Goal: Information Seeking & Learning: Learn about a topic

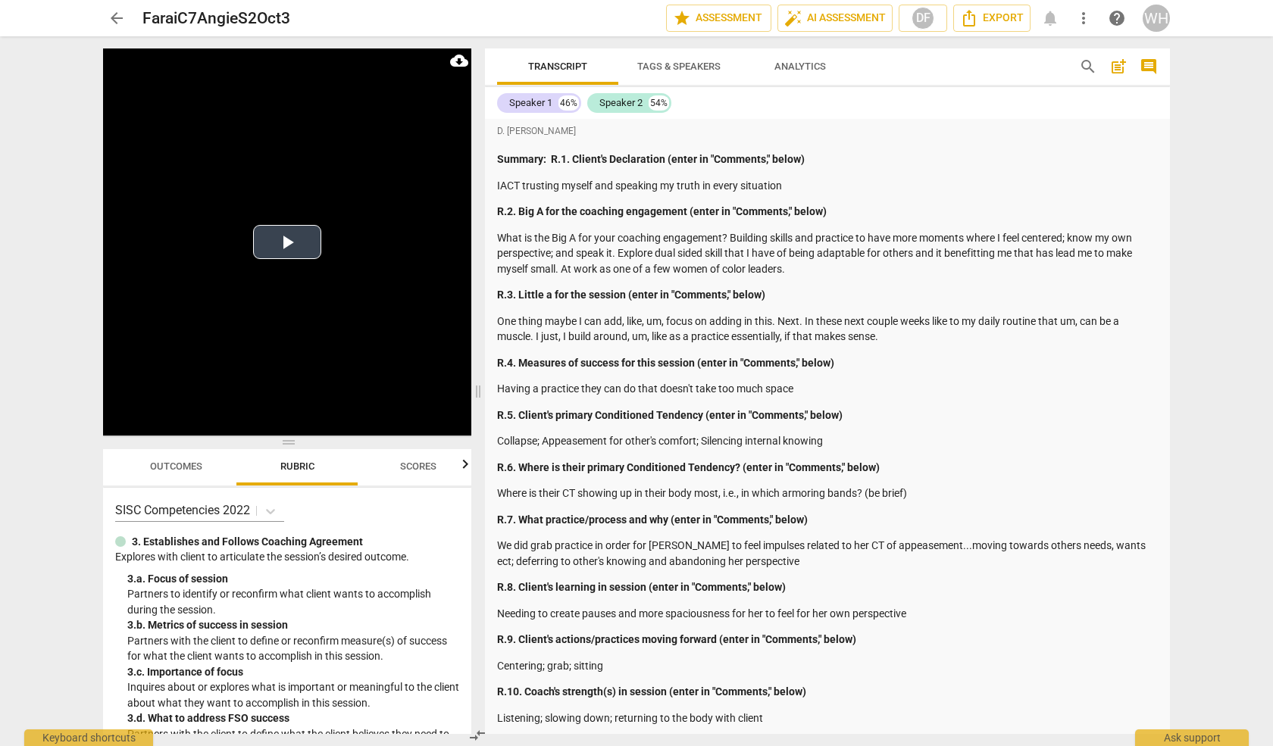
scroll to position [10454, 0]
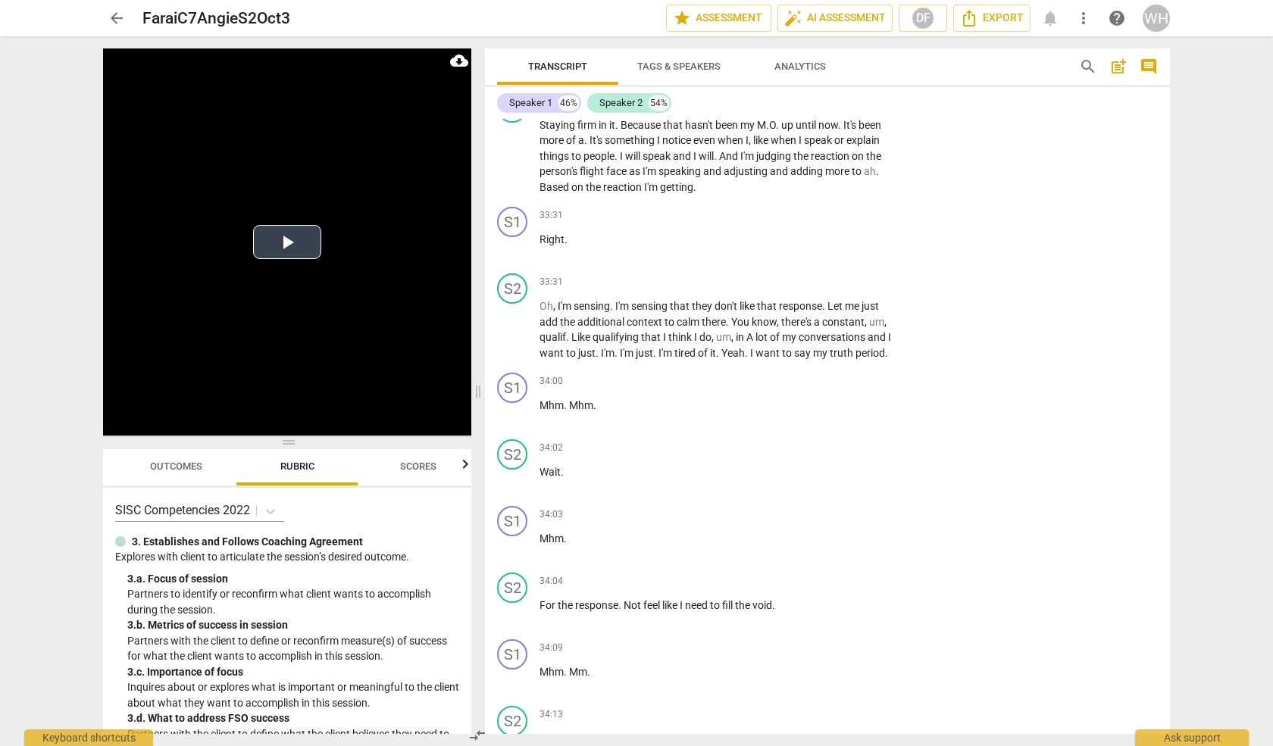
click at [287, 242] on button "Play Video" at bounding box center [287, 242] width 68 height 34
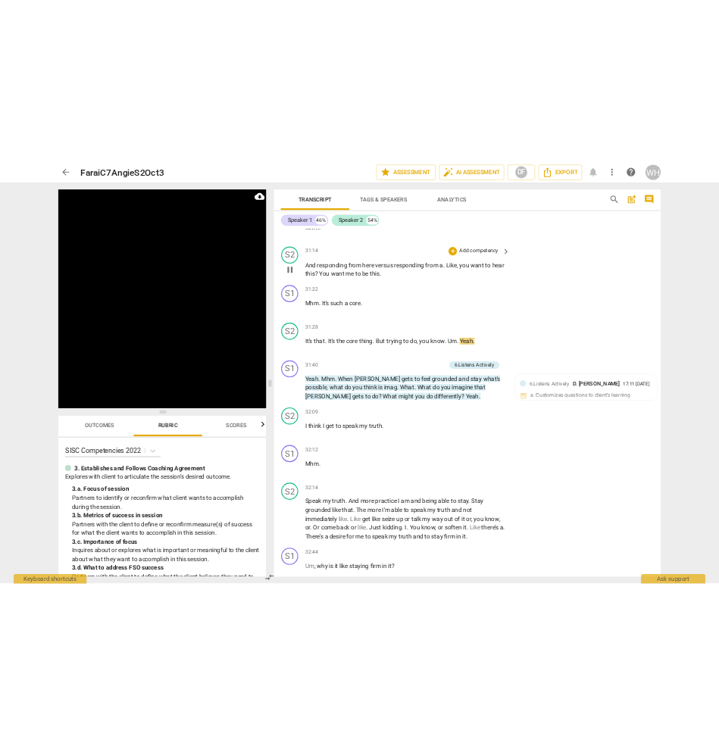
scroll to position [9820, 0]
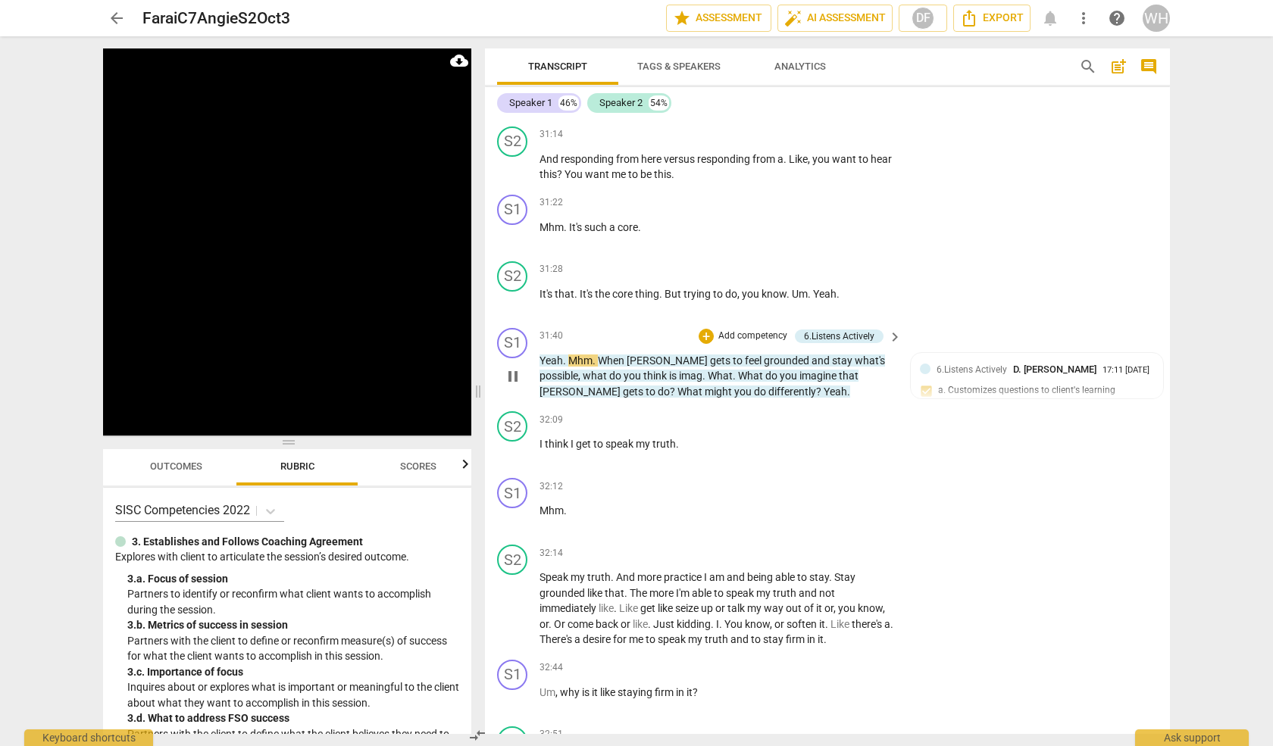
click at [750, 324] on div "S1 play_arrow pause 31:40 + Add competency 6.Listens Actively keyboard_arrow_ri…" at bounding box center [827, 364] width 685 height 84
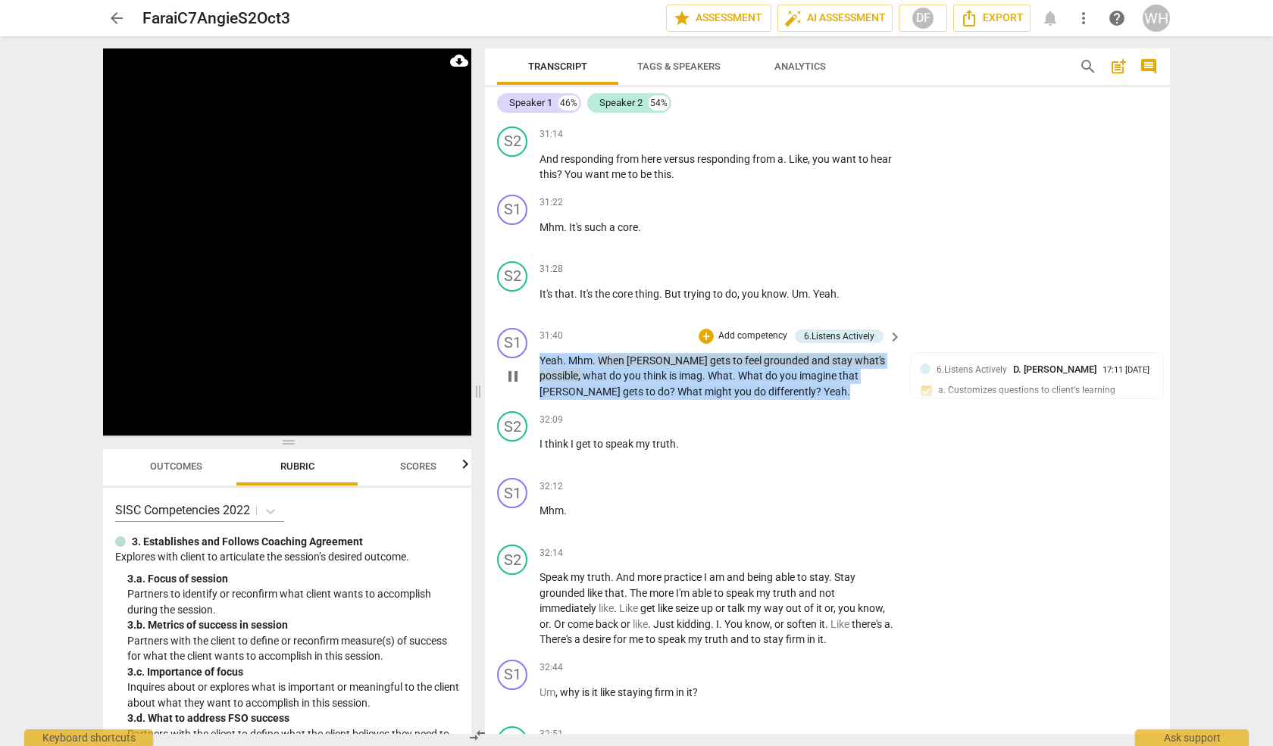
drag, startPoint x: 738, startPoint y: 320, endPoint x: 530, endPoint y: 287, distance: 210.1
click at [530, 322] on div "S1 play_arrow pause 31:40 + Add competency 6.Listens Actively keyboard_arrow_ri…" at bounding box center [827, 364] width 685 height 84
copy p "Yeah . Mhm . When [PERSON_NAME] gets to feel grounded and stay what's possible …"
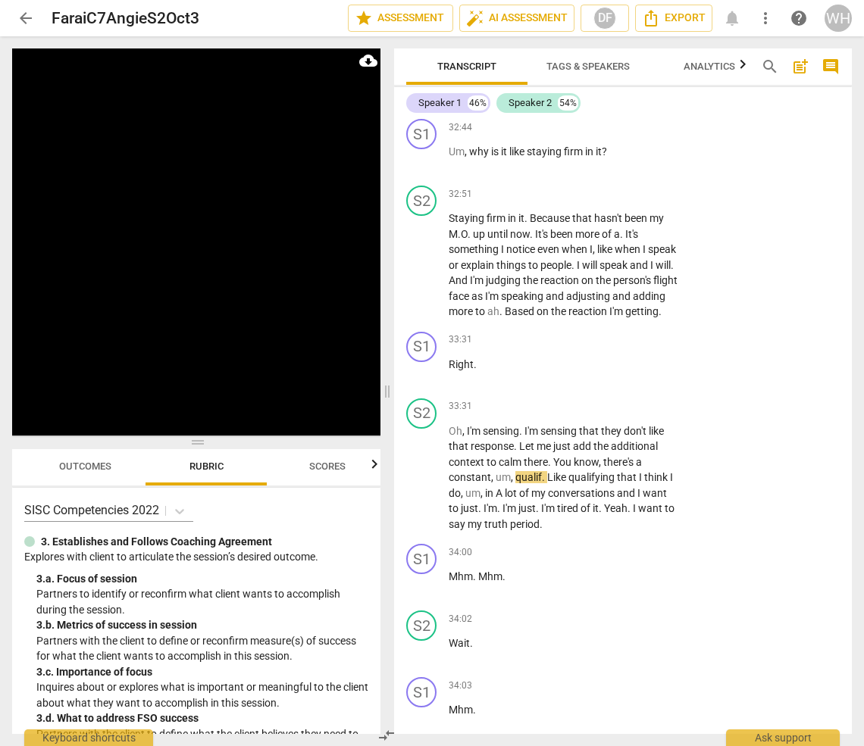
scroll to position [12343, 0]
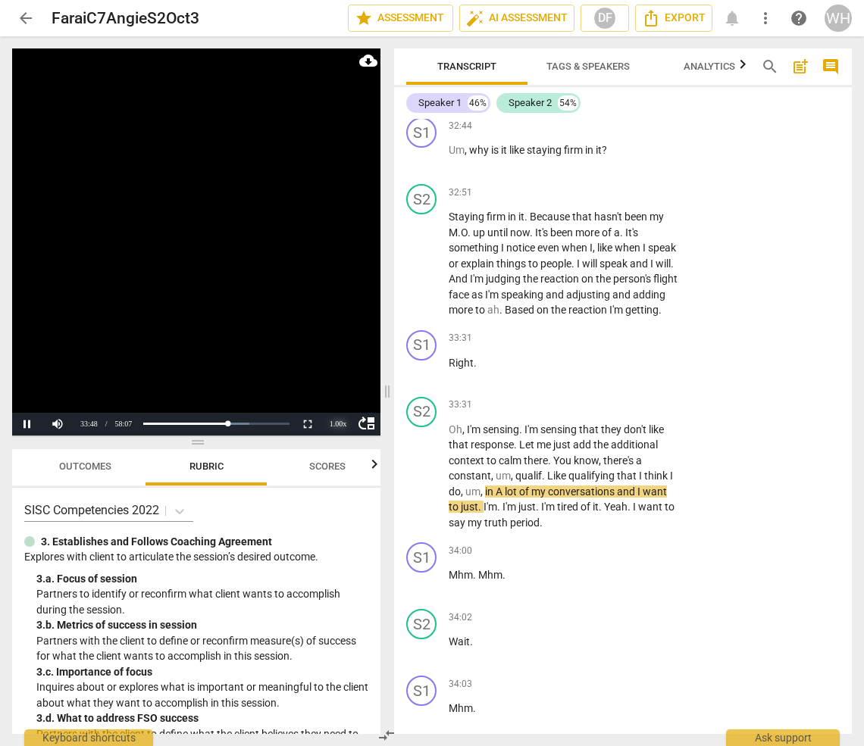
click at [337, 423] on div "1.00 x" at bounding box center [338, 424] width 30 height 23
click at [338, 390] on li "1.5x" at bounding box center [338, 388] width 30 height 17
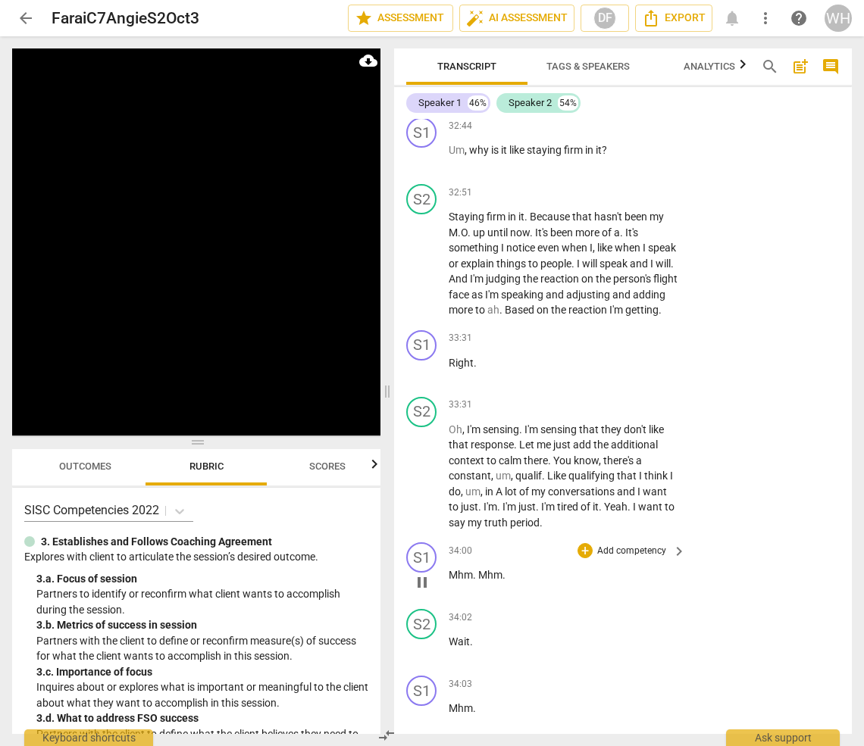
scroll to position [12974, 0]
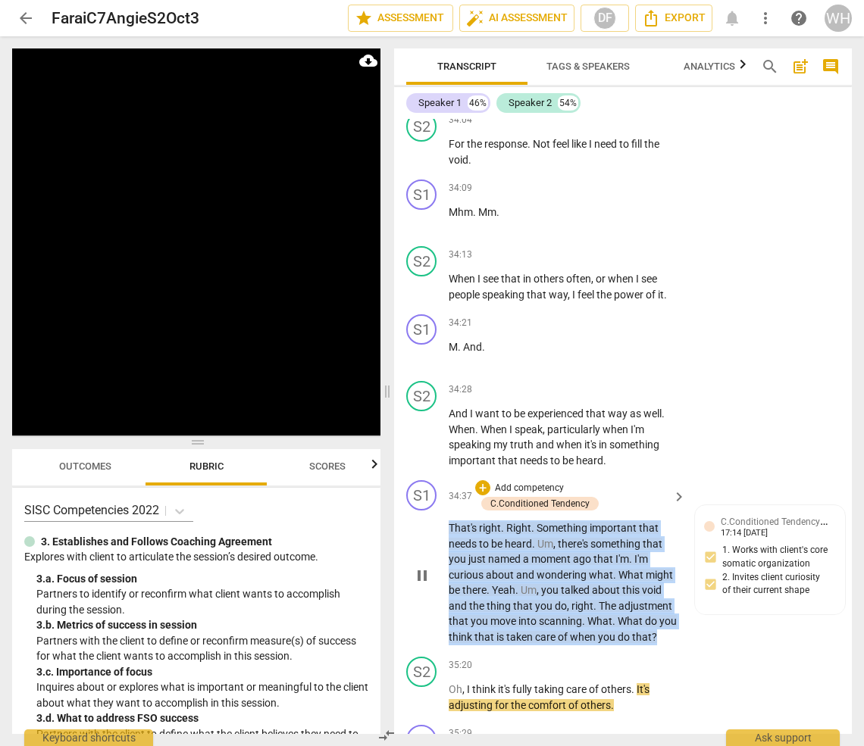
drag, startPoint x: 483, startPoint y: 564, endPoint x: 434, endPoint y: 434, distance: 139.1
click at [434, 474] on div "S1 play_arrow pause 34:37 + Add competency C.Conditioned Tendency keyboard_arro…" at bounding box center [623, 562] width 458 height 177
copy p "That's right . Right . Something important that needs to be heard . Um , there'…"
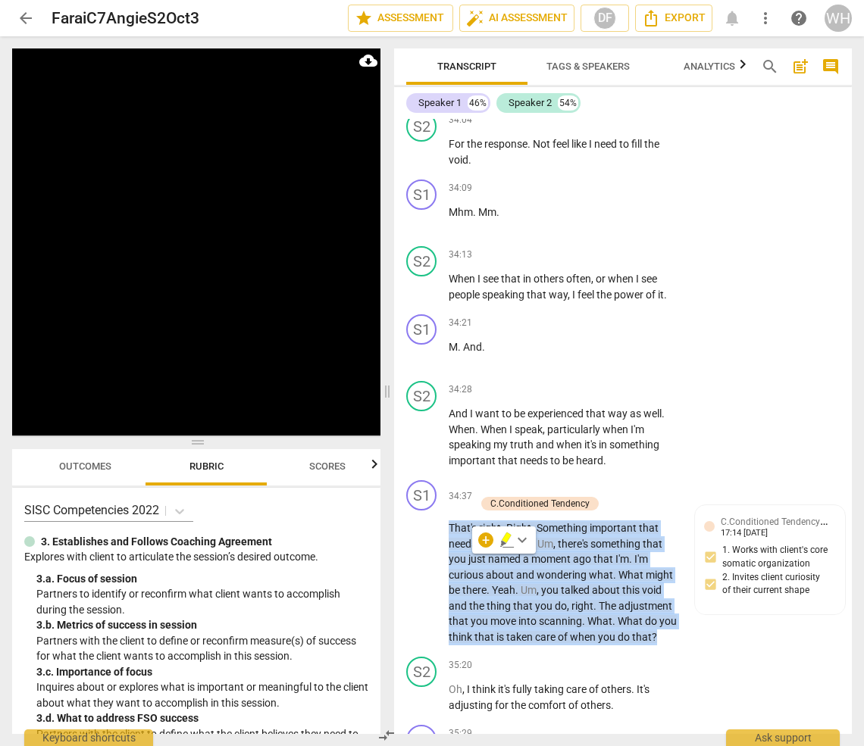
scroll to position [13595, 0]
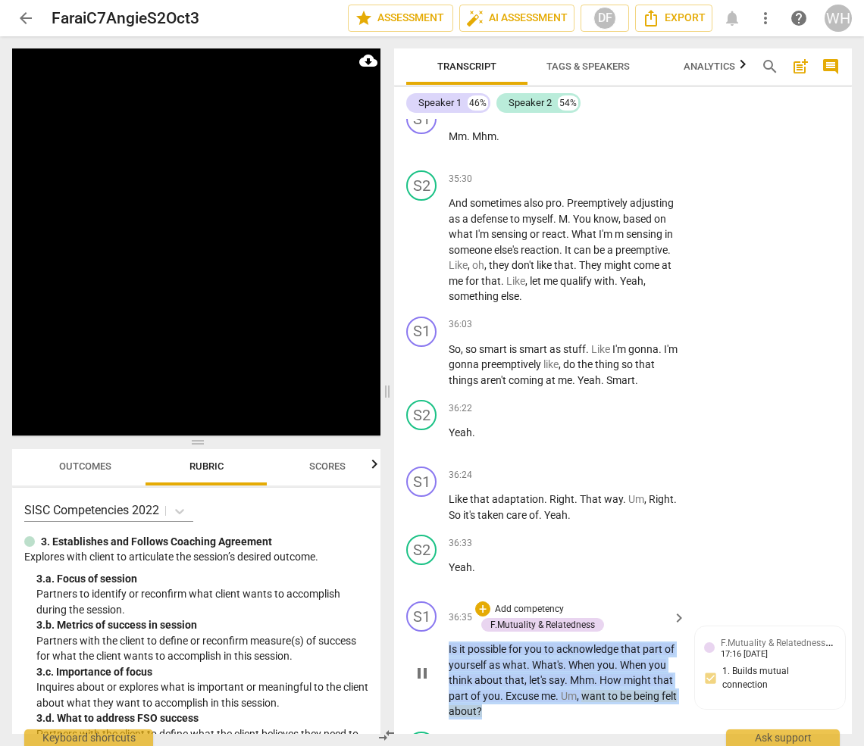
drag, startPoint x: 545, startPoint y: 633, endPoint x: 439, endPoint y: 562, distance: 127.3
click at [439, 596] on div "S1 play_arrow pause 36:35 + Add competency F.Mutuality & Relatedness keyboard_a…" at bounding box center [623, 661] width 458 height 130
copy p "Is it possible for you to acknowledge that part of yourself as what . What's . …"
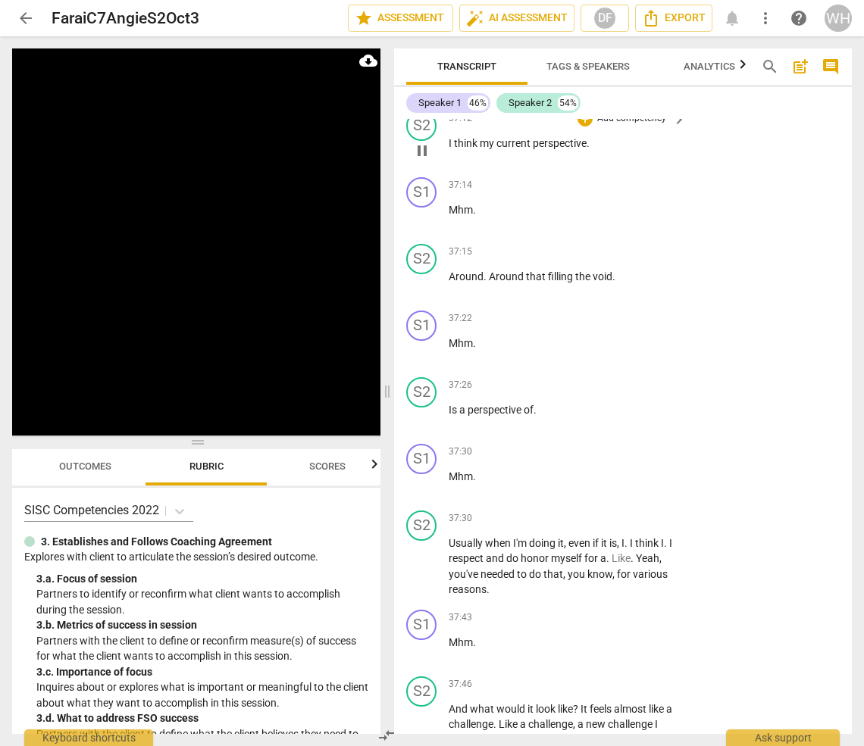
scroll to position [14858, 0]
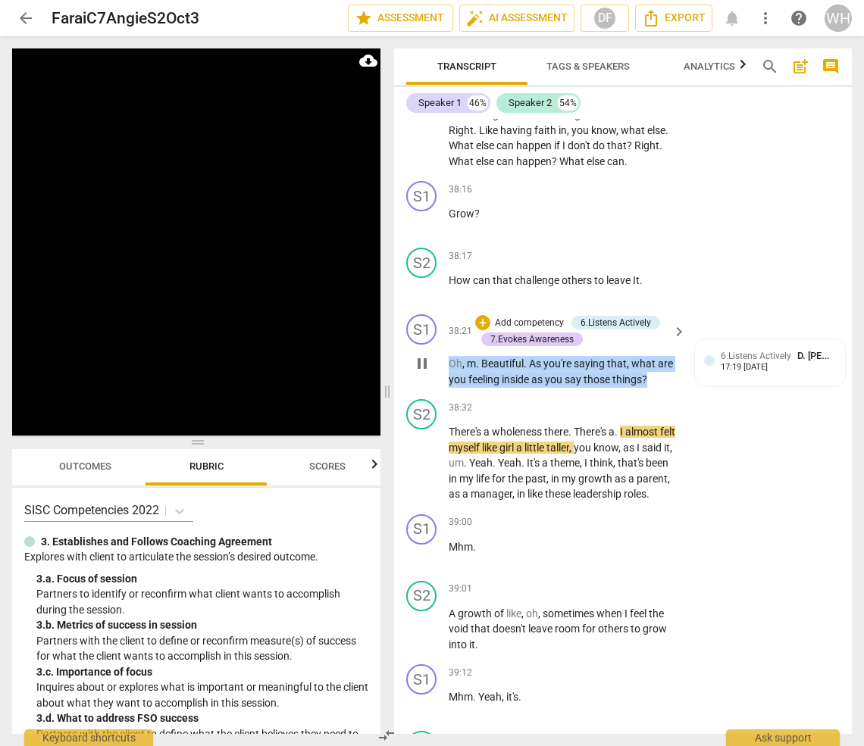
drag, startPoint x: 661, startPoint y: 295, endPoint x: 446, endPoint y: 279, distance: 215.8
click at [446, 308] on div "S1 play_arrow pause 38:21 + Add competency 6.Listens Actively 7.Evokes Awarenes…" at bounding box center [623, 350] width 458 height 85
copy p "Oh , m . Beautiful . As you're saying that , what are you feeling inside as you…"
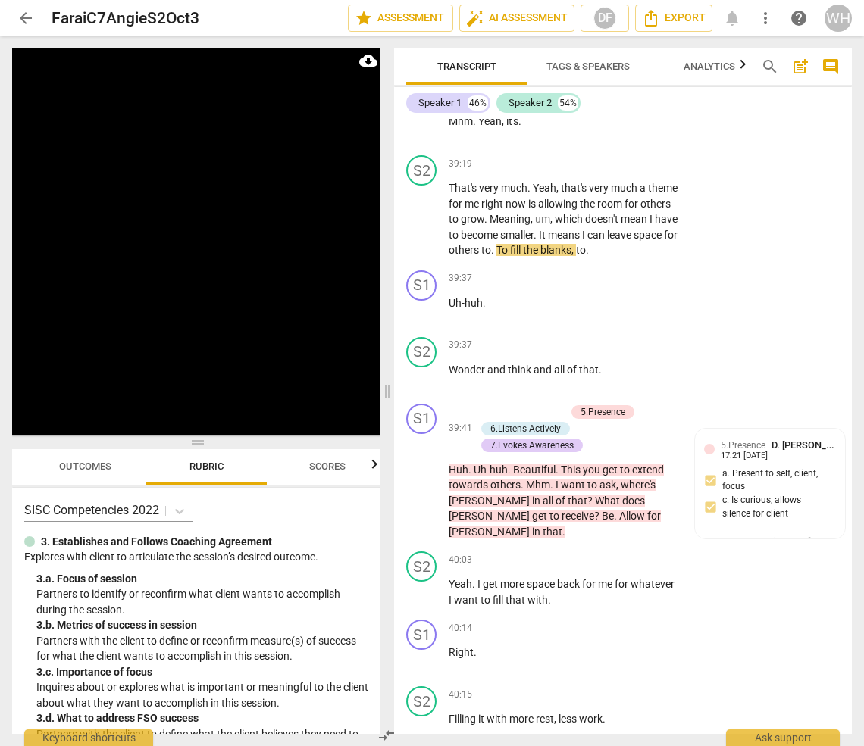
scroll to position [15434, 0]
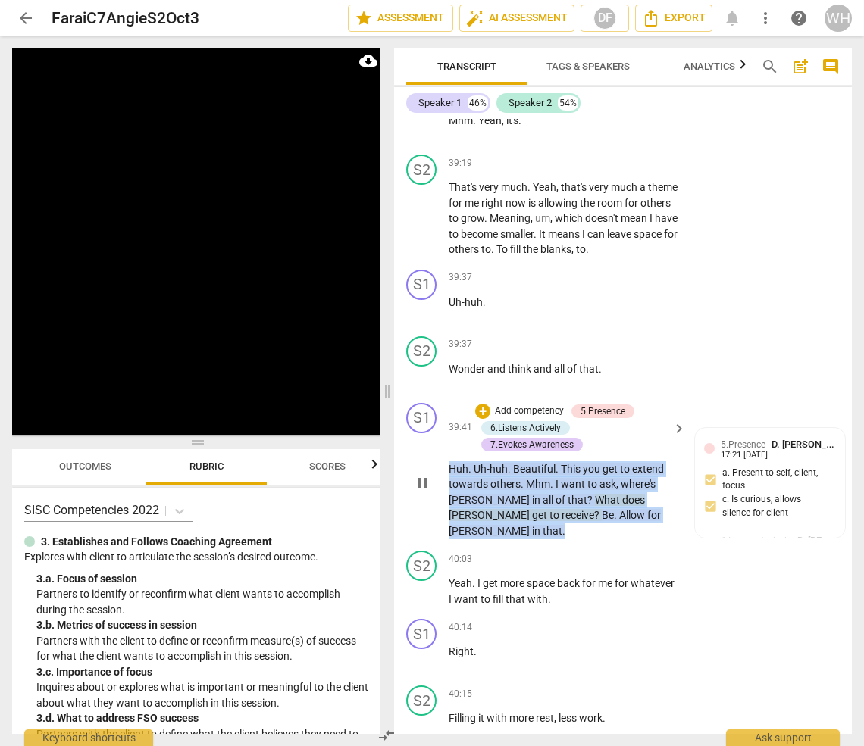
drag, startPoint x: 624, startPoint y: 440, endPoint x: 438, endPoint y: 383, distance: 194.9
click at [438, 397] on div "S1 play_arrow pause 39:41 + Add competency 5.Presence 6.Listens Actively 7.Evok…" at bounding box center [623, 471] width 458 height 149
copy p "Huh . Uh-huh . Beautiful . This you get to extend towards others . Mhm . I want…"
click at [549, 551] on div "40:03 + Add competency keyboard_arrow_right Yeah . I get more space back for me…" at bounding box center [568, 579] width 239 height 56
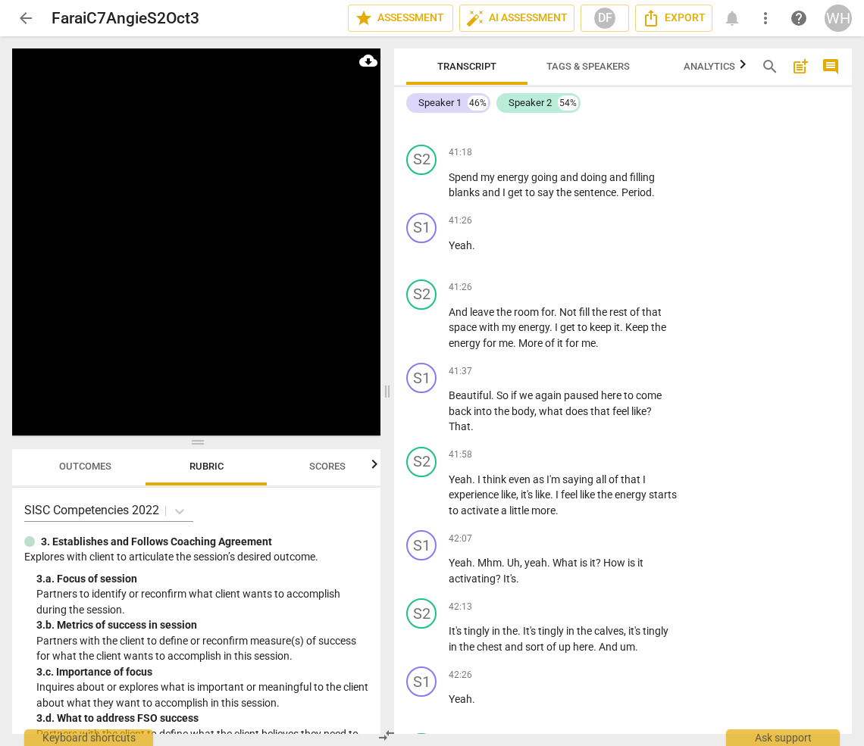
scroll to position [16421, 0]
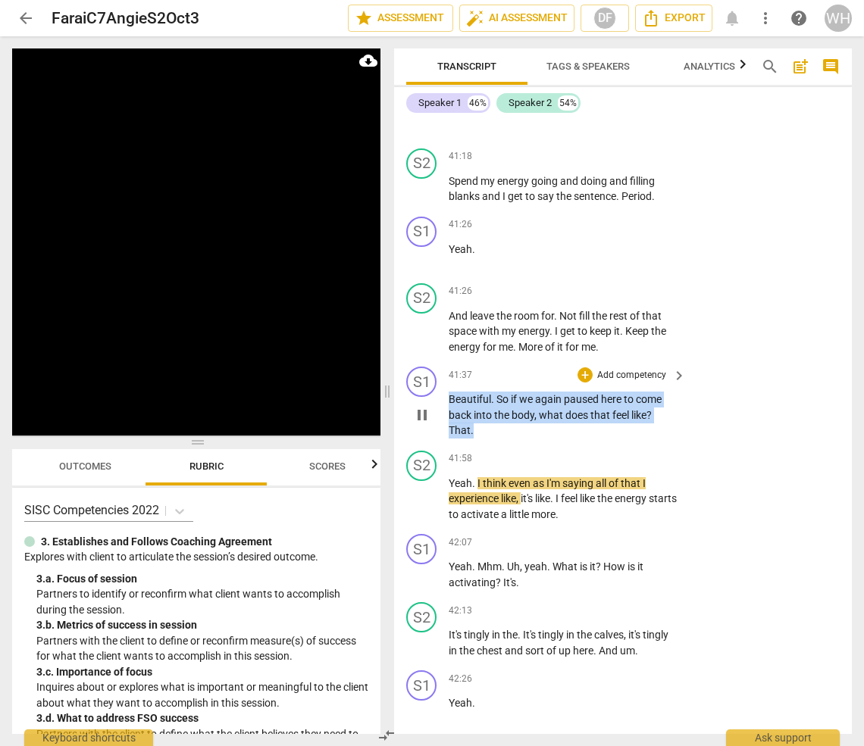
drag, startPoint x: 489, startPoint y: 334, endPoint x: 438, endPoint y: 292, distance: 65.7
click at [438, 361] on div "S1 play_arrow pause 41:37 + Add competency keyboard_arrow_right Beautiful . So …" at bounding box center [623, 403] width 458 height 84
copy p "Beautiful . So if we again paused here to come back into the body , what does t…"
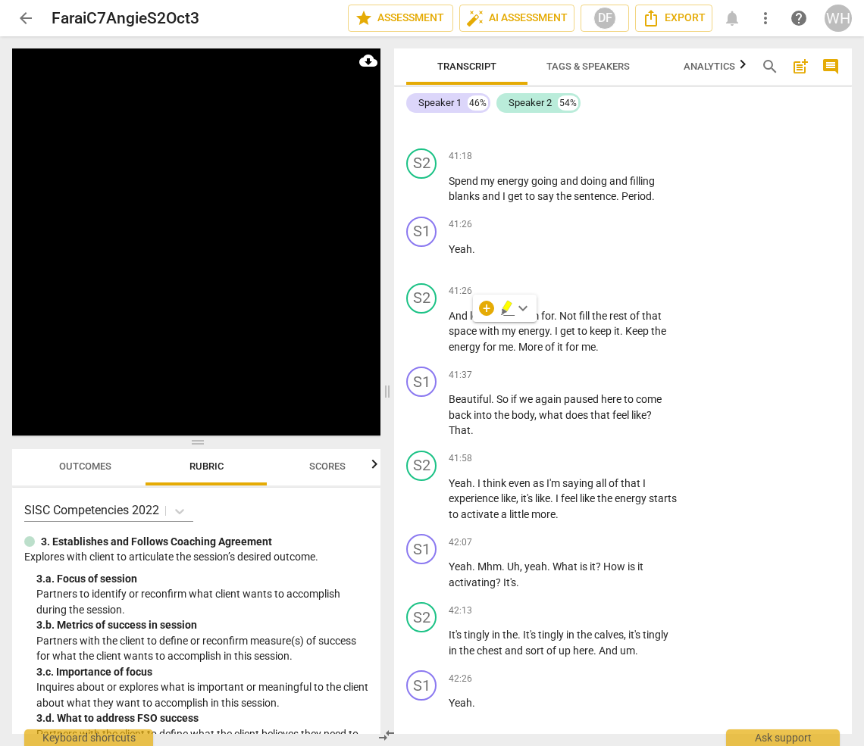
scroll to position [17043, 0]
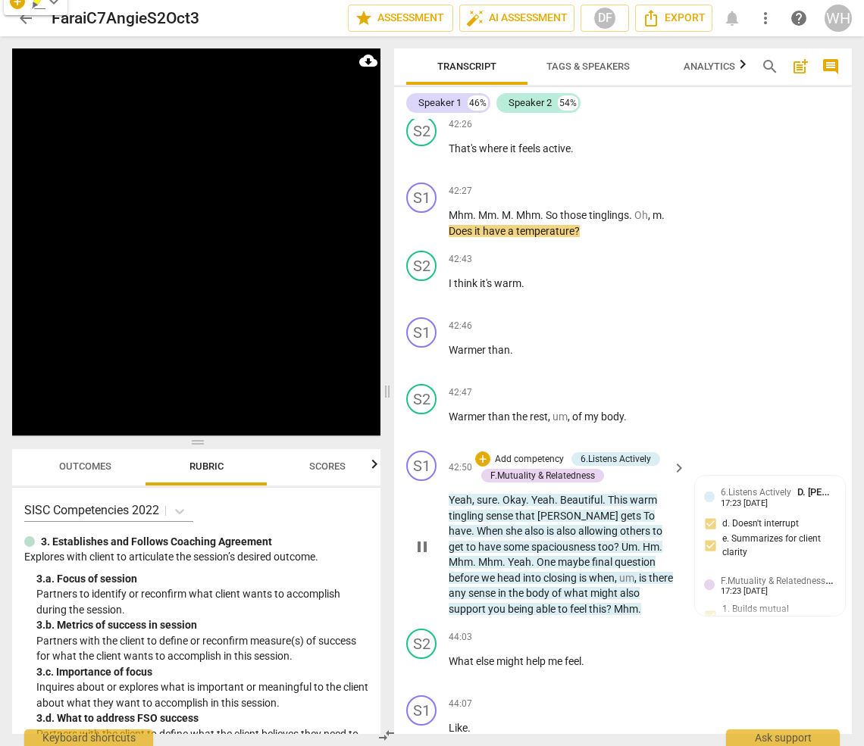
drag, startPoint x: 523, startPoint y: 481, endPoint x: 478, endPoint y: 474, distance: 45.3
click at [478, 474] on div "D. [PERSON_NAME] Summary: R.1. Client's Declaration (enter in "Comments," below…" at bounding box center [623, 426] width 458 height 615
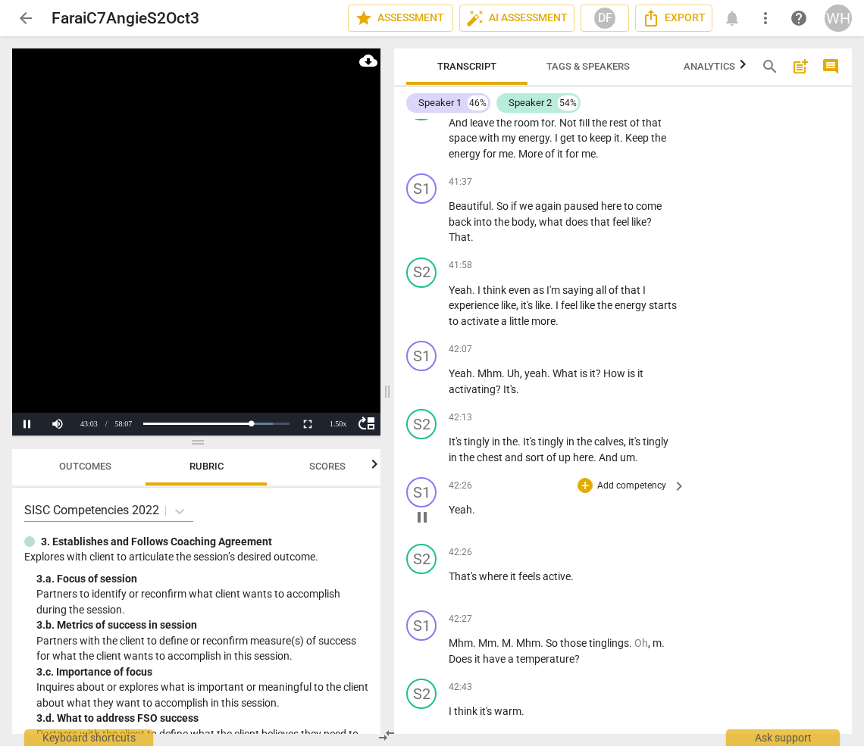
scroll to position [16612, 0]
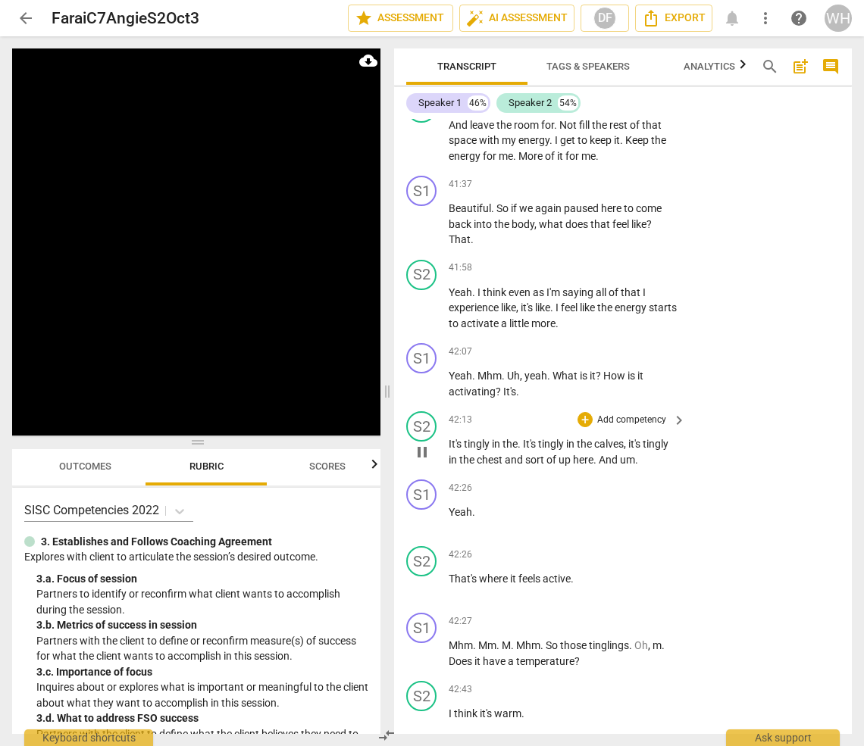
click at [664, 436] on p "It's tingly in the . It's tingly in the calves , it's tingly in the chest and s…" at bounding box center [564, 451] width 230 height 31
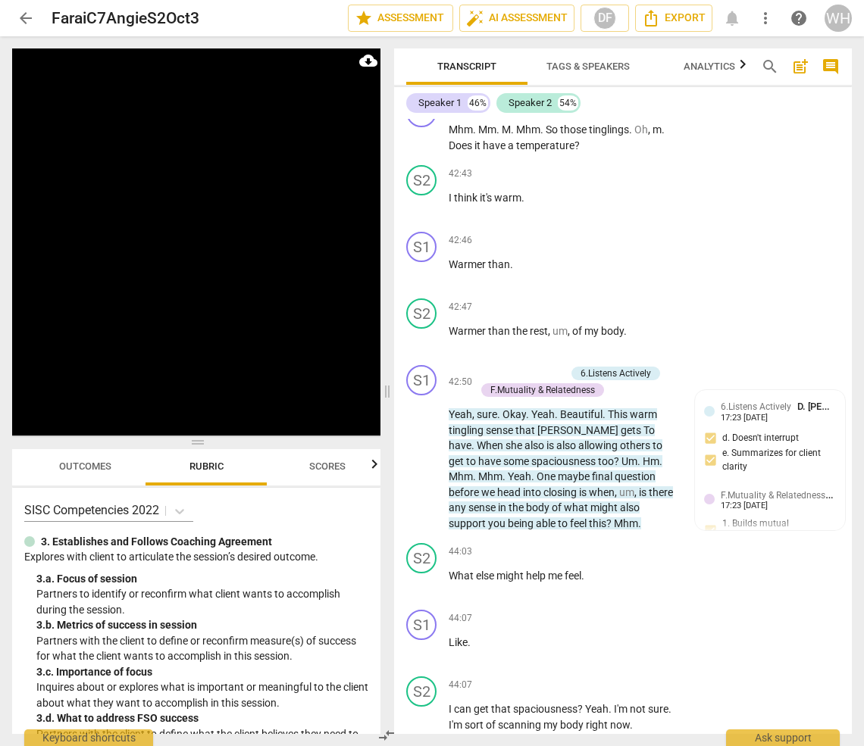
scroll to position [17137, 0]
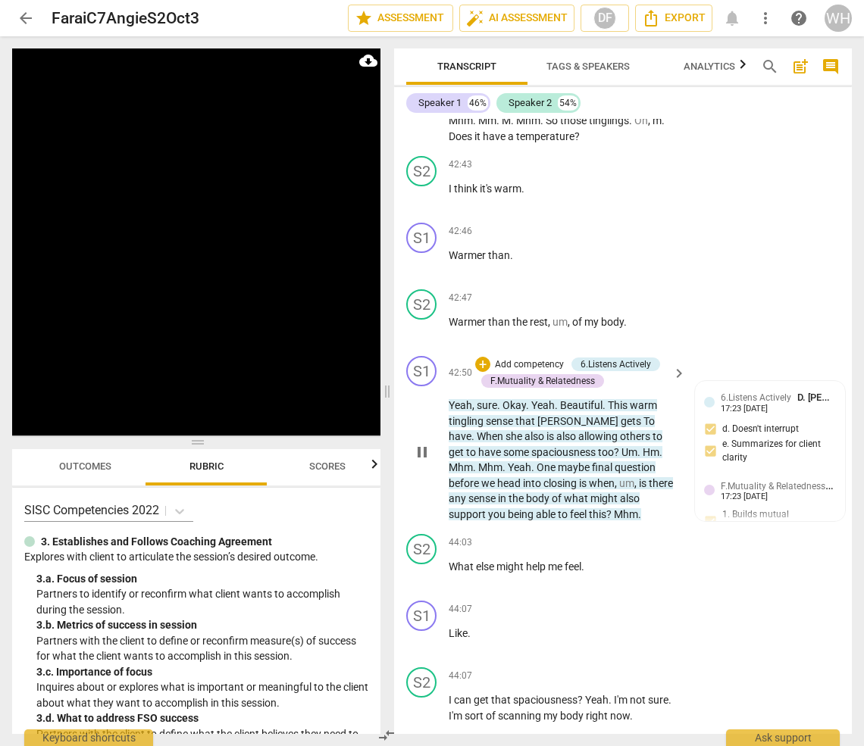
click at [579, 412] on p "Yeah , sure . Okay . Yeah . Beautiful . This warm tingling sense that [PERSON_N…" at bounding box center [564, 460] width 230 height 124
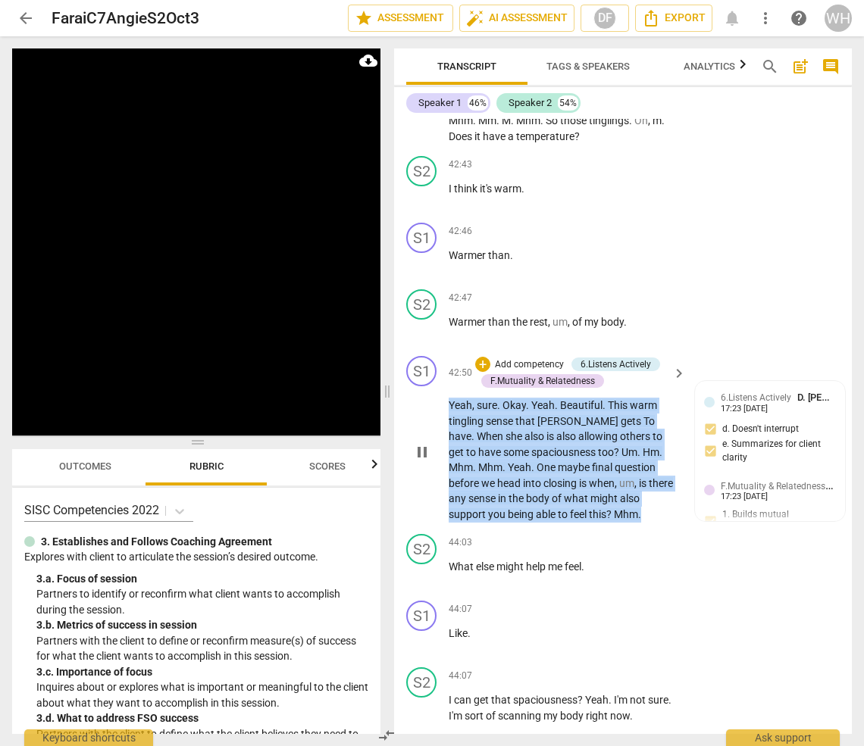
drag, startPoint x: 564, startPoint y: 406, endPoint x: 441, endPoint y: 291, distance: 168.9
click at [441, 350] on div "S1 play_arrow pause 42:50 + Add competency 6.Listens Actively F.Mutuality & Rel…" at bounding box center [623, 439] width 458 height 178
copy p "Yeah , sure . Okay . Yeah . Beautiful . This warm tingling sense that [PERSON_N…"
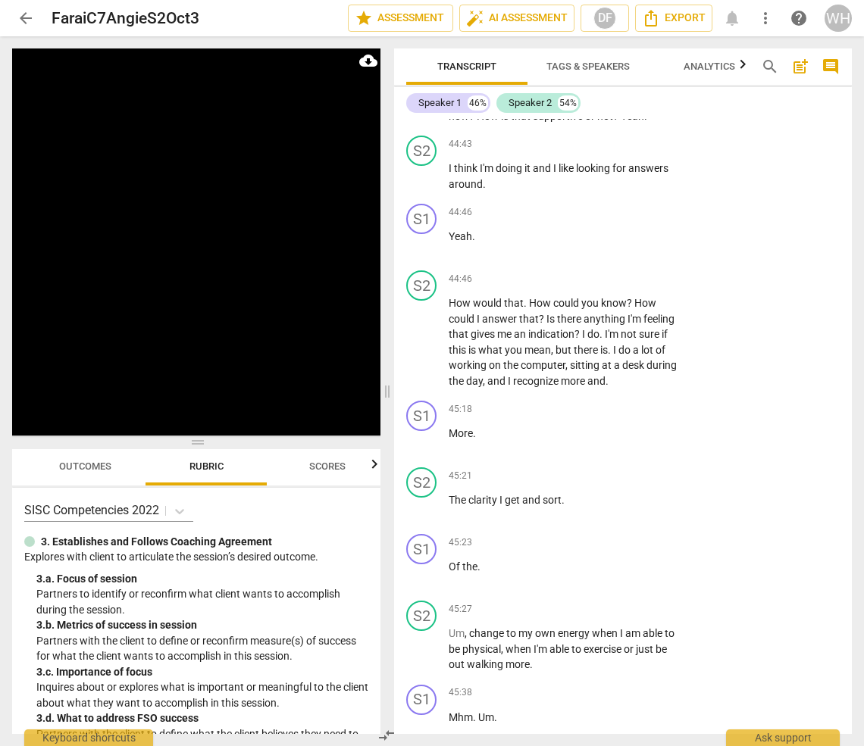
scroll to position [18447, 0]
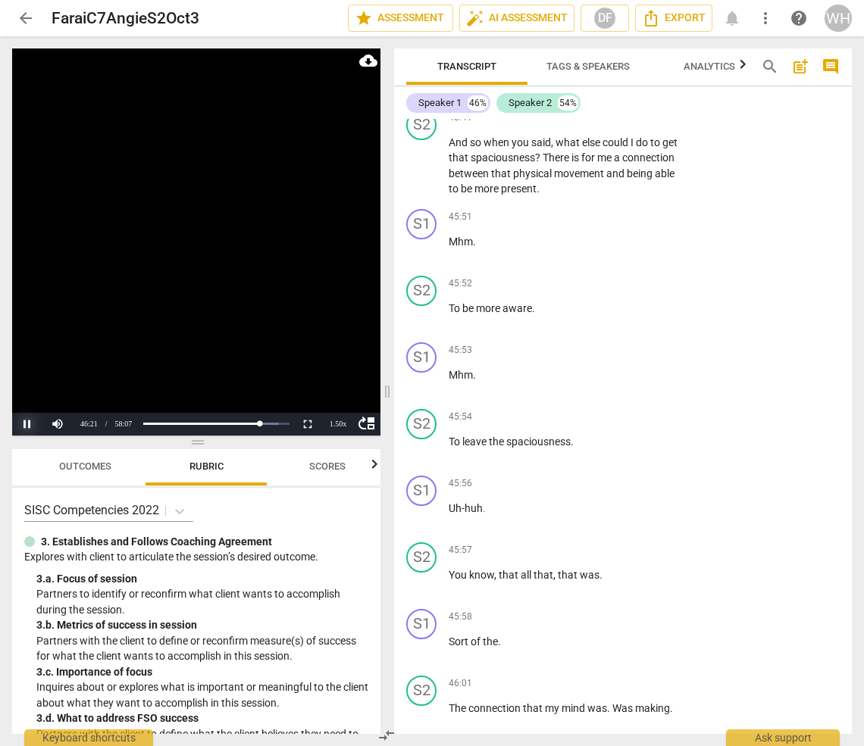
click at [27, 425] on button "Pause" at bounding box center [27, 424] width 30 height 23
